Goal: Check status: Check status

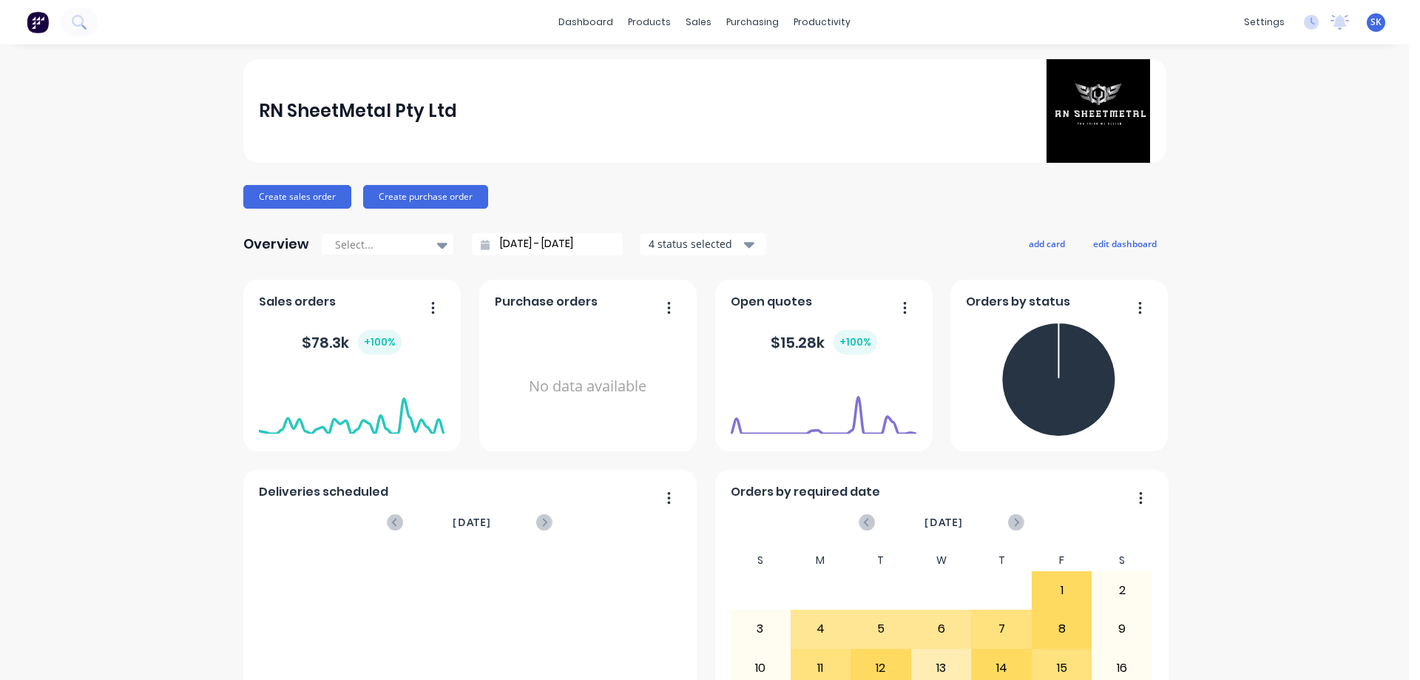
click at [578, 250] on input "[DATE] - [DATE]" at bounding box center [553, 244] width 127 height 22
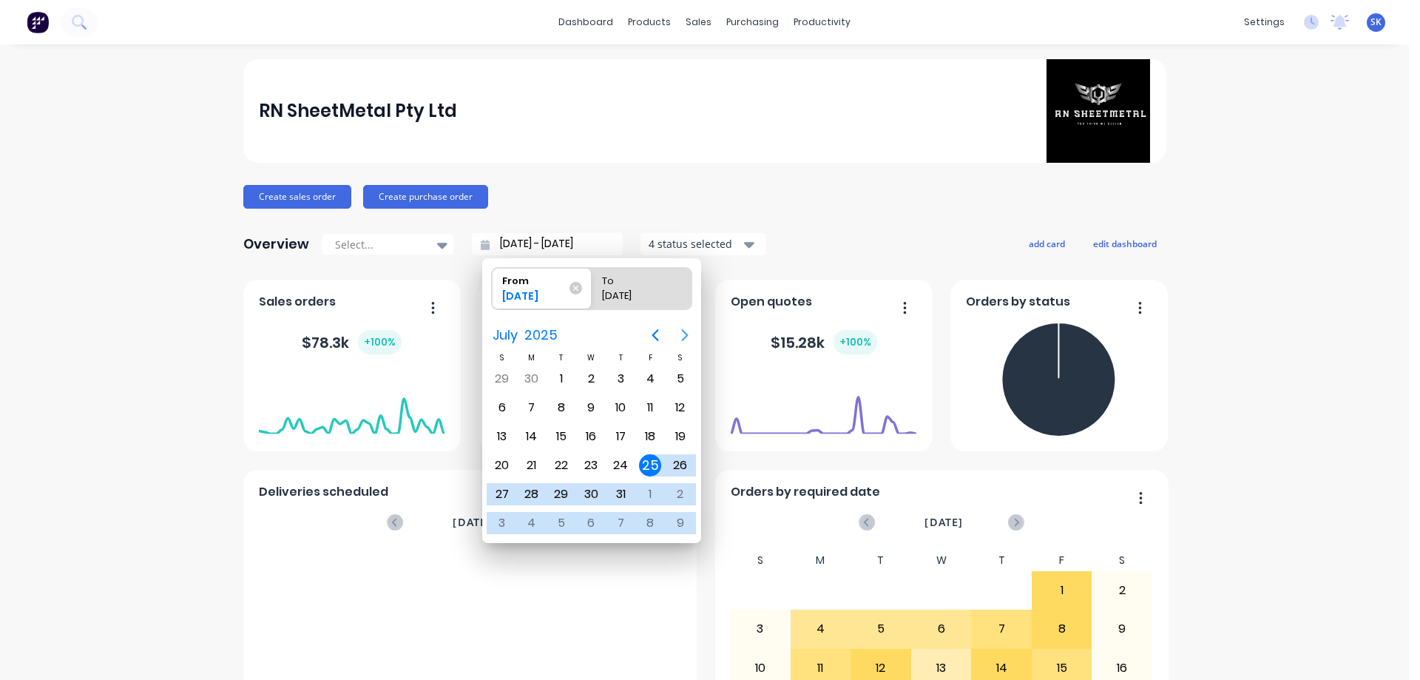
click at [678, 325] on button "Next page" at bounding box center [685, 335] width 30 height 30
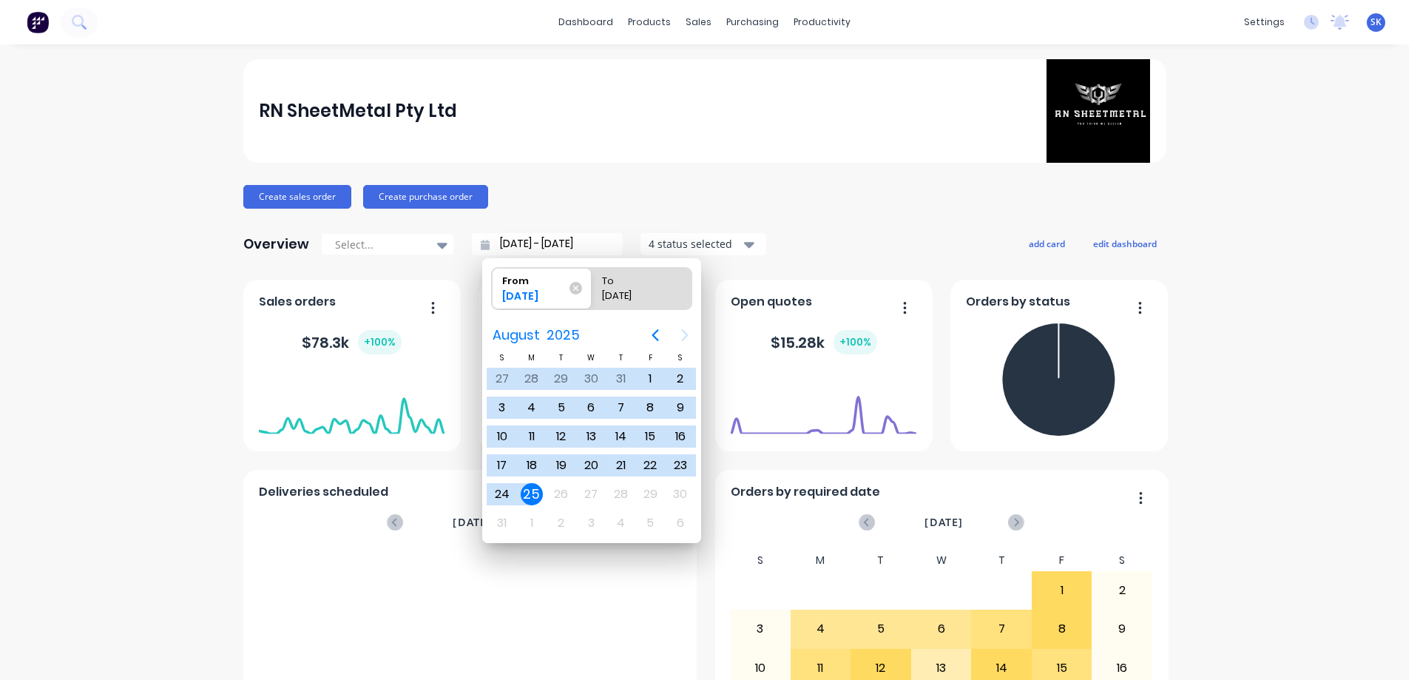
click at [538, 494] on div "25" at bounding box center [532, 494] width 22 height 22
type input "[DATE] - [DATE]"
radio input "false"
radio input "true"
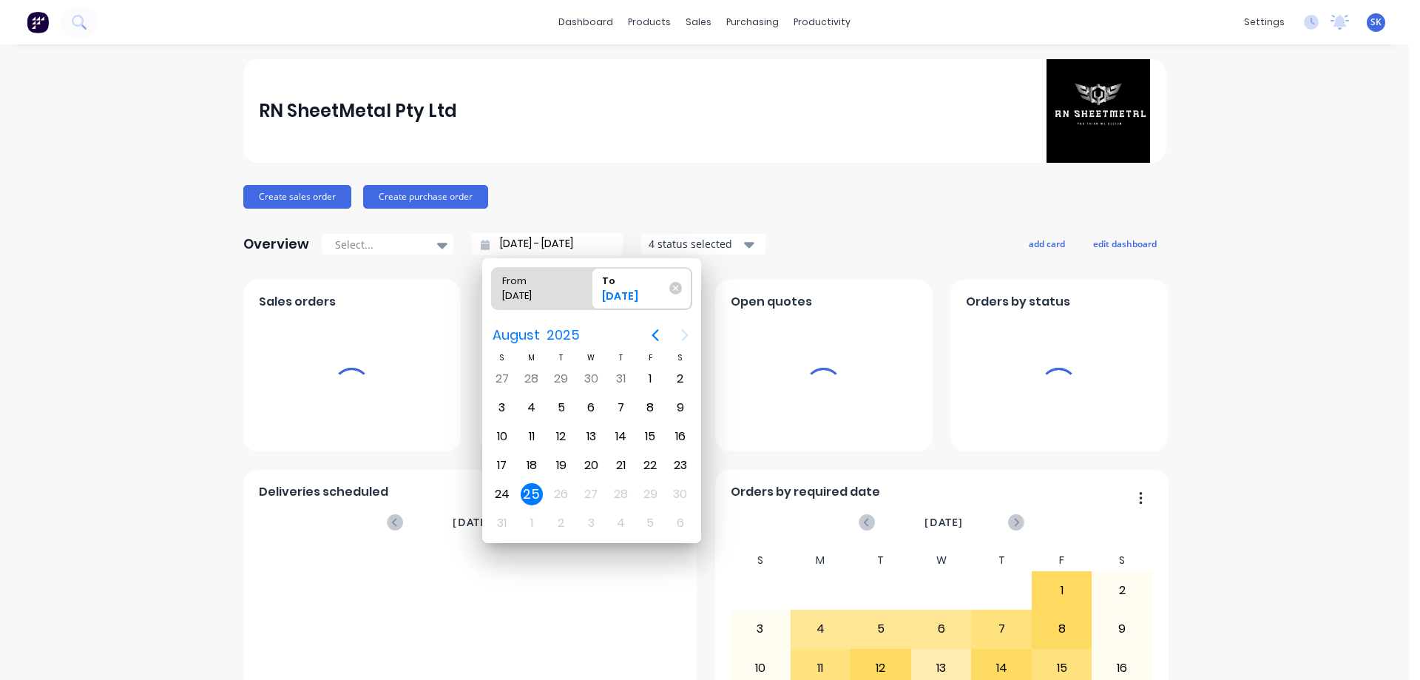
click at [717, 236] on div "4 status selected" at bounding box center [695, 244] width 93 height 16
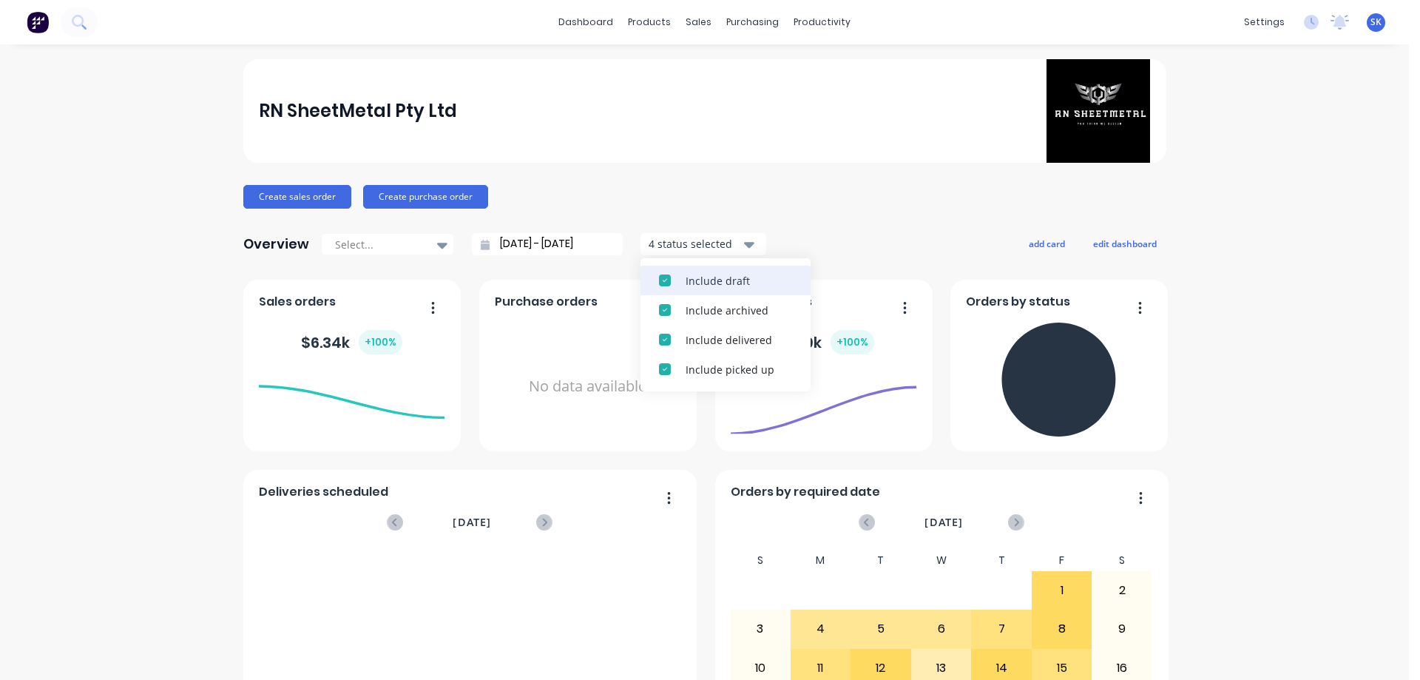
click at [712, 274] on div "Include draft" at bounding box center [739, 281] width 107 height 16
click at [712, 274] on div "Include archived" at bounding box center [739, 281] width 107 height 16
click at [870, 202] on div "Create sales order Create purchase order" at bounding box center [704, 197] width 923 height 24
